Goal: Navigation & Orientation: Understand site structure

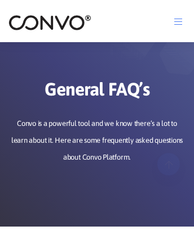
scroll to position [1689, 0]
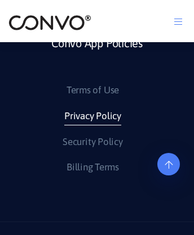
click at [92, 107] on link "Privacy Policy" at bounding box center [92, 116] width 57 height 18
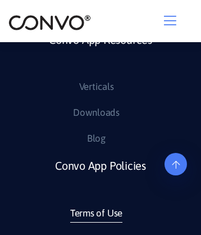
click at [96, 223] on link "Terms of Use" at bounding box center [96, 214] width 52 height 18
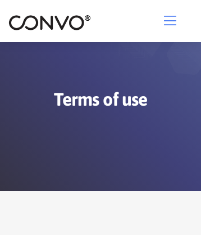
scroll to position [11564, 0]
